Goal: Information Seeking & Learning: Learn about a topic

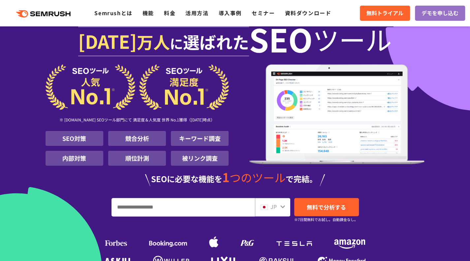
scroll to position [11, 0]
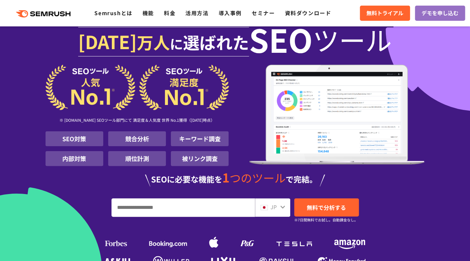
drag, startPoint x: 265, startPoint y: 49, endPoint x: 76, endPoint y: 141, distance: 210.4
click at [76, 141] on li "SEO対策" at bounding box center [75, 138] width 58 height 15
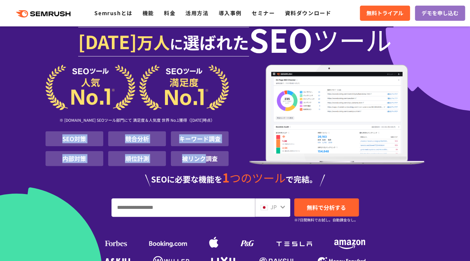
drag, startPoint x: 54, startPoint y: 143, endPoint x: 207, endPoint y: 158, distance: 154.3
click at [207, 158] on ul "SEO対策 競合分析 キーワード調査 内部対策 順位計測 被リンク調査" at bounding box center [138, 148] width 184 height 35
click at [207, 158] on li "被リンク調査" at bounding box center [200, 158] width 58 height 15
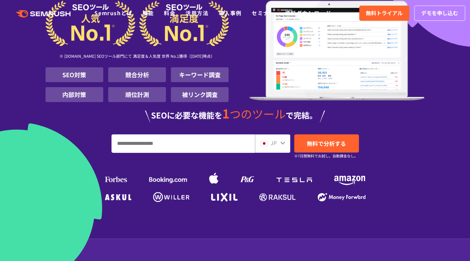
scroll to position [0, 0]
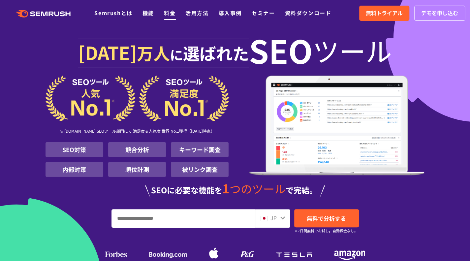
click at [167, 15] on link "料金" at bounding box center [170, 13] width 12 height 8
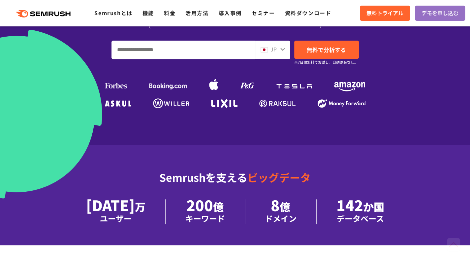
scroll to position [172, 0]
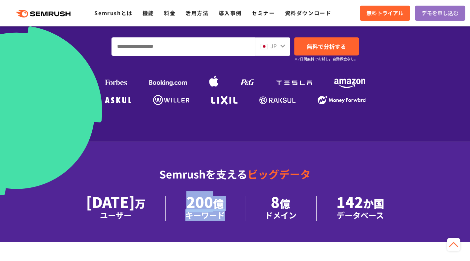
drag, startPoint x: 183, startPoint y: 206, endPoint x: 225, endPoint y: 219, distance: 44.3
click at [225, 219] on li "200 億 キーワード" at bounding box center [206, 208] width 80 height 25
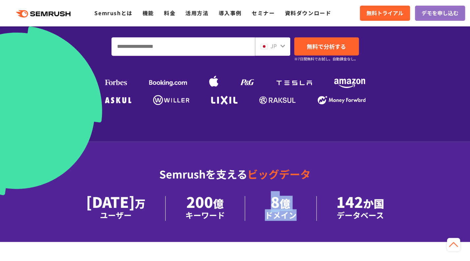
drag, startPoint x: 261, startPoint y: 204, endPoint x: 290, endPoint y: 211, distance: 29.5
click at [290, 211] on li "8 億 ドメイン" at bounding box center [281, 208] width 72 height 25
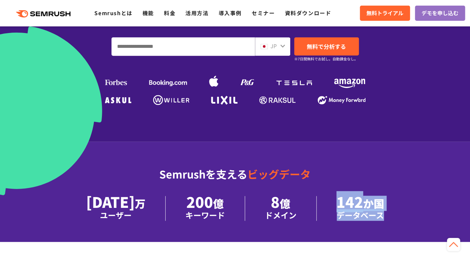
drag, startPoint x: 332, startPoint y: 201, endPoint x: 379, endPoint y: 212, distance: 48.1
click at [379, 212] on li "142 か国 データベース" at bounding box center [360, 208] width 87 height 25
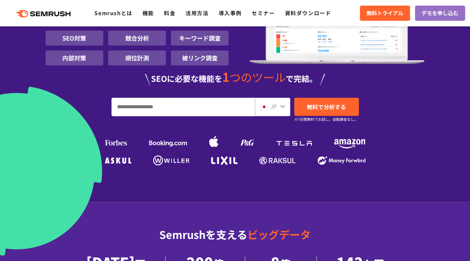
scroll to position [0, 0]
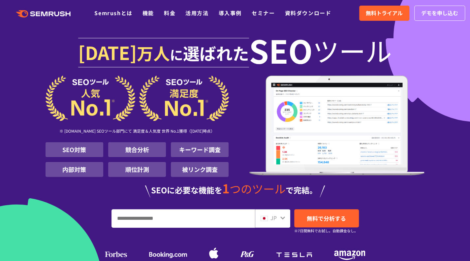
drag, startPoint x: 66, startPoint y: 53, endPoint x: 378, endPoint y: 40, distance: 312.6
click at [378, 40] on h1 "1000 万人 に 選ばれた SEO ツール" at bounding box center [236, 54] width 380 height 43
click at [378, 40] on span "ツール" at bounding box center [352, 50] width 79 height 26
